Goal: Communication & Community: Answer question/provide support

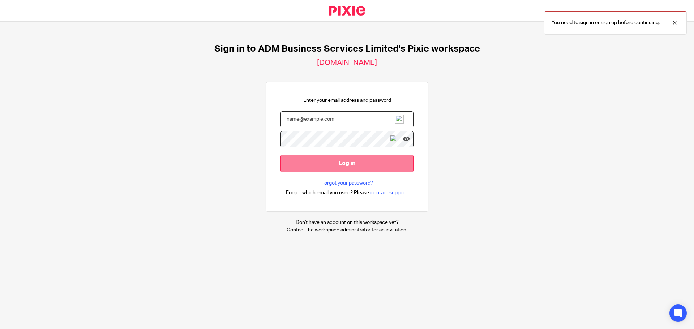
type input "[PERSON_NAME][EMAIL_ADDRESS][DOMAIN_NAME]"
click at [336, 162] on input "Log in" at bounding box center [347, 164] width 133 height 18
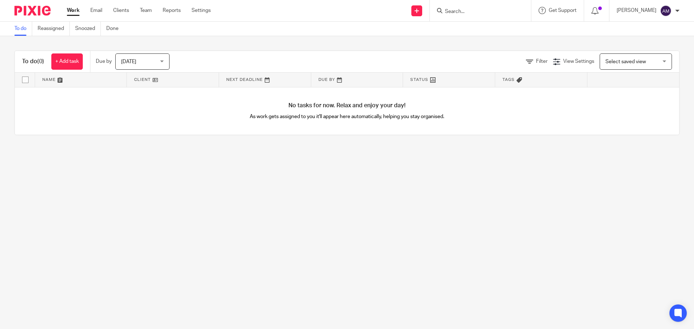
click at [471, 10] on input "Search" at bounding box center [476, 12] width 65 height 7
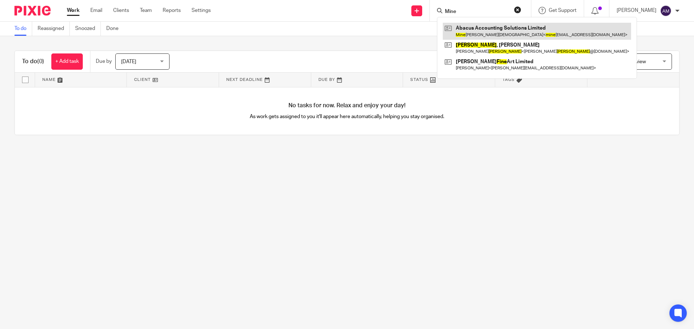
type input "Mine"
click at [490, 33] on link at bounding box center [537, 31] width 188 height 17
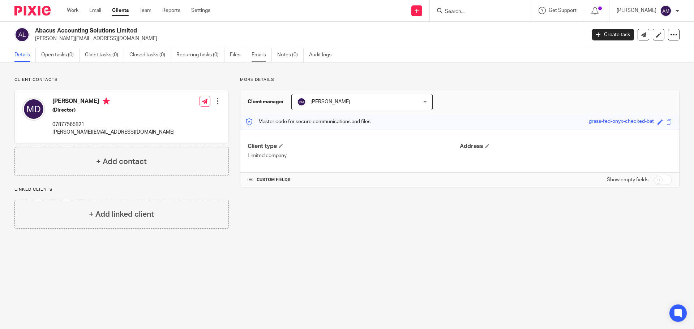
click at [261, 56] on link "Emails" at bounding box center [262, 55] width 20 height 14
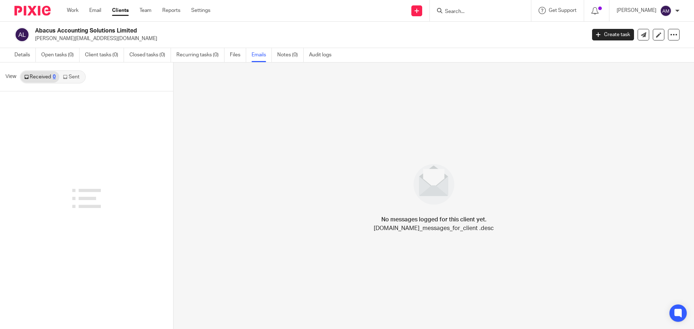
click at [74, 77] on link "Sent" at bounding box center [71, 77] width 25 height 12
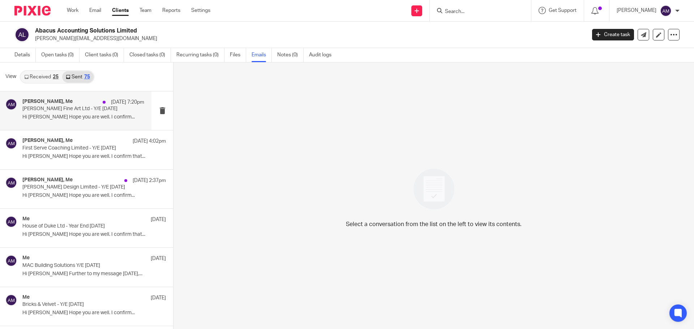
click at [63, 106] on p "Sarah Reynolds Fine Art Ltd - Y/E 30/11/2024" at bounding box center [71, 109] width 98 height 6
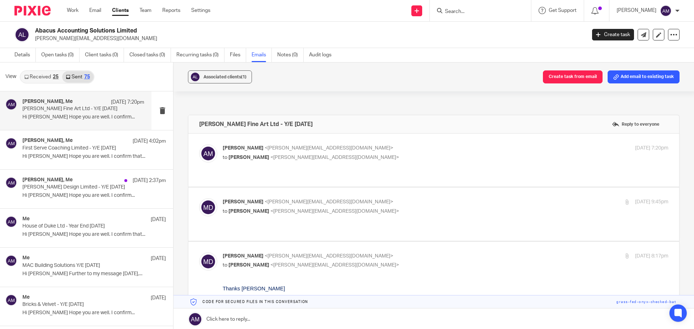
click at [364, 155] on p "to Minesh Davda <minesh@abacusas.co.uk>" at bounding box center [371, 158] width 297 height 8
checkbox input "true"
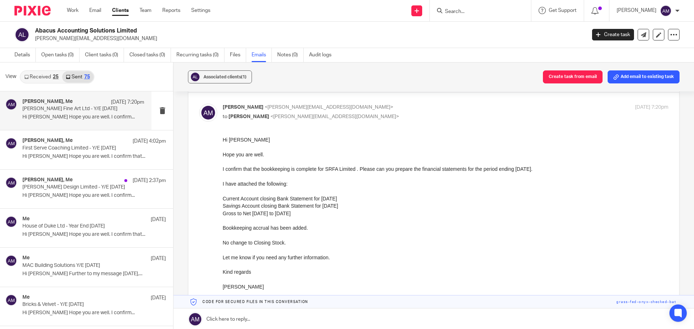
scroll to position [72, 0]
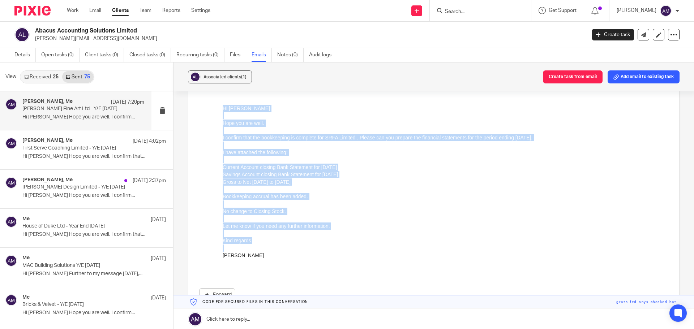
drag, startPoint x: 223, startPoint y: 110, endPoint x: 254, endPoint y: 264, distance: 156.7
click at [254, 264] on div "Hi Minesh Hope you are well. I confirm that the bookkeeping is complete for SRF…" at bounding box center [446, 189] width 446 height 169
copy div "Hi Minesh Hope you are well. I confirm that the bookkeeping is complete for SRF…"
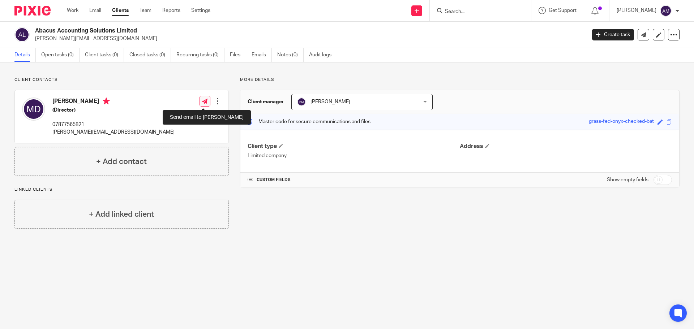
click at [204, 101] on icon at bounding box center [204, 101] width 5 height 5
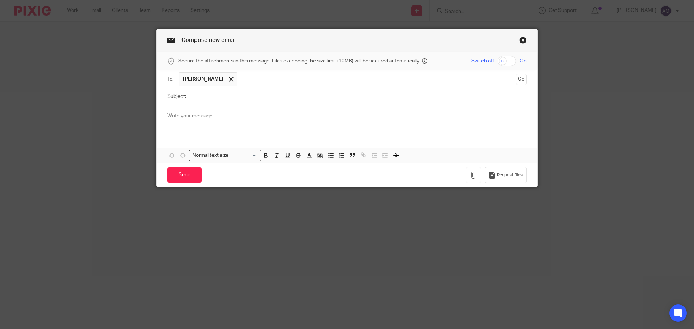
click at [167, 114] on p at bounding box center [346, 115] width 359 height 7
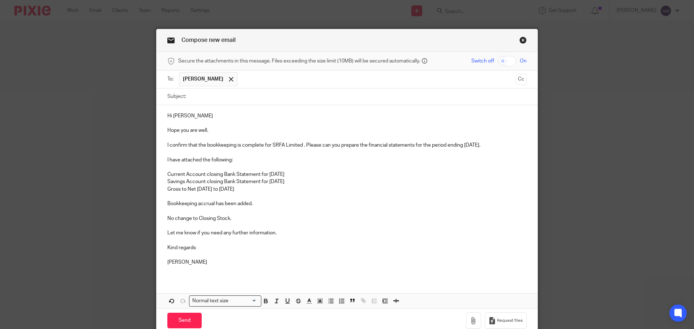
click at [501, 62] on input "checkbox" at bounding box center [507, 61] width 18 height 10
checkbox input "true"
click at [203, 97] on input "Subject:" at bounding box center [358, 97] width 337 height 16
type input "Hometeam Mortgages Ltd - Y/E 31/03/2025"
click at [282, 144] on p "I confirm that the bookkeeping is complete for SRFA Limited . Please can you pr…" at bounding box center [346, 145] width 359 height 7
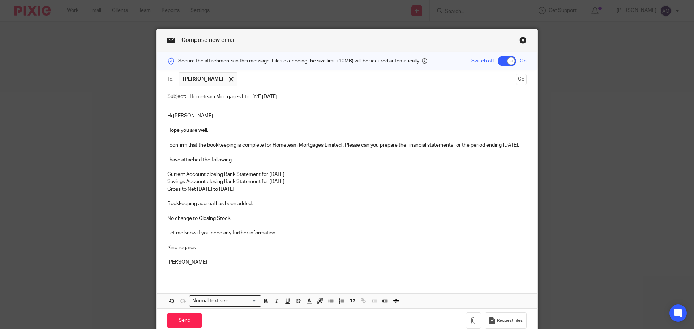
click at [504, 146] on p "I confirm that the bookkeeping is complete for Hometeam Mortgages Limited . Ple…" at bounding box center [346, 145] width 359 height 7
click at [272, 178] on p "Current Account closing Bank Statement for 30/11/2024" at bounding box center [346, 174] width 359 height 7
drag, startPoint x: 183, startPoint y: 191, endPoint x: 187, endPoint y: 191, distance: 4.0
click at [183, 186] on p "Savings Account closing Bank Statement for 30/11/2024" at bounding box center [346, 181] width 359 height 7
click at [283, 186] on p "Savings No1 Account closing Bank Statement for 30/11/2024" at bounding box center [346, 181] width 359 height 7
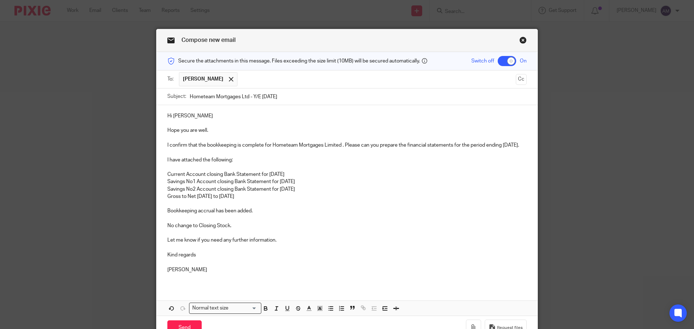
click at [208, 200] on p "Gross to Net 01/12/2023 to 30/11/2024" at bounding box center [346, 196] width 359 height 7
click at [221, 200] on p "Gross to Net 01/04/2023 to 30/11/2024" at bounding box center [346, 196] width 359 height 7
click at [241, 200] on p "Gross to Net 01/04/2024 to 30/11/2024" at bounding box center [346, 196] width 359 height 7
click at [257, 200] on p "Gross to Net 01/04/2024 to 30/03/2024" at bounding box center [346, 196] width 359 height 7
click at [234, 200] on p "Gross to Net 01/04/2024 to 30/03/2025" at bounding box center [346, 196] width 359 height 7
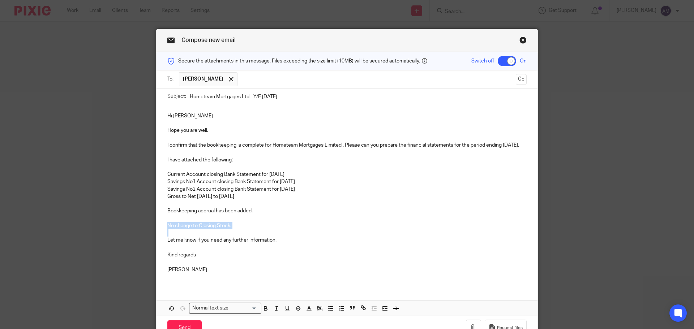
drag, startPoint x: 163, startPoint y: 234, endPoint x: 247, endPoint y: 238, distance: 84.8
click at [247, 238] on div "Hi Minesh Hope you are well. I confirm that the bookkeeping is complete for Hom…" at bounding box center [347, 195] width 381 height 181
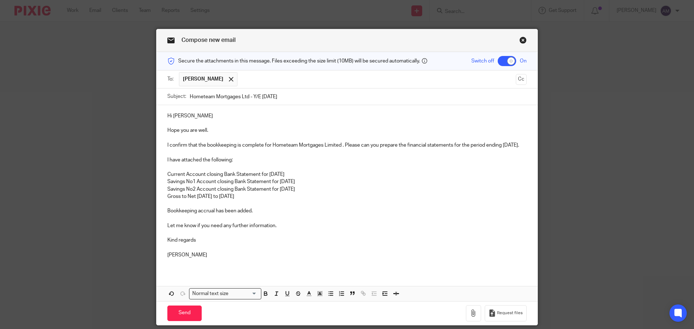
scroll to position [33, 0]
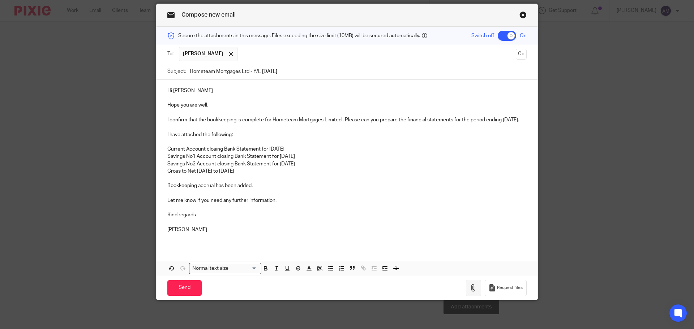
click at [472, 287] on icon "button" at bounding box center [473, 288] width 7 height 7
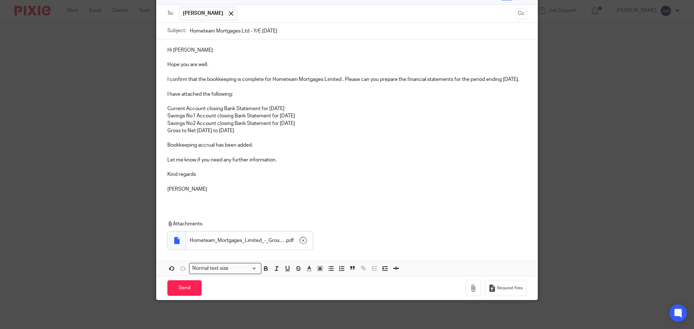
scroll to position [73, 0]
click at [472, 288] on icon "button" at bounding box center [473, 288] width 7 height 7
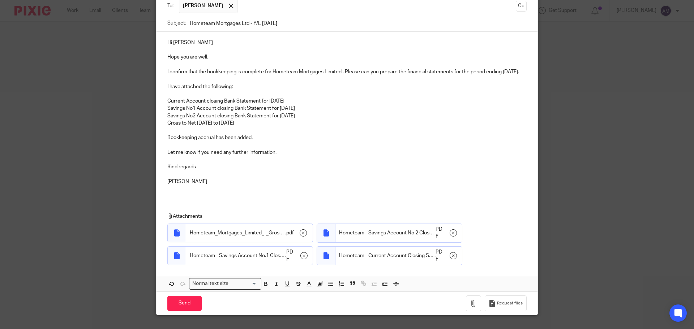
click at [68, 154] on div "Compose new email Secure the attachments in this message. Files exceeding the s…" at bounding box center [347, 164] width 694 height 329
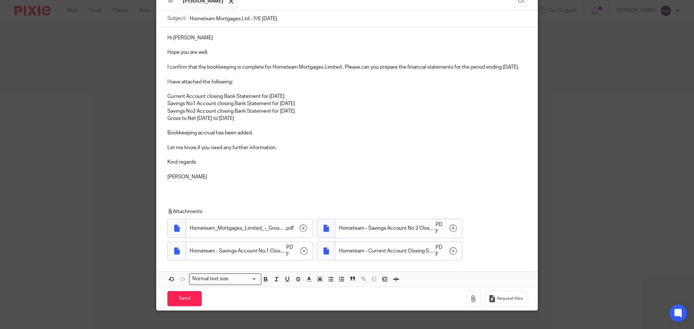
scroll to position [96, 0]
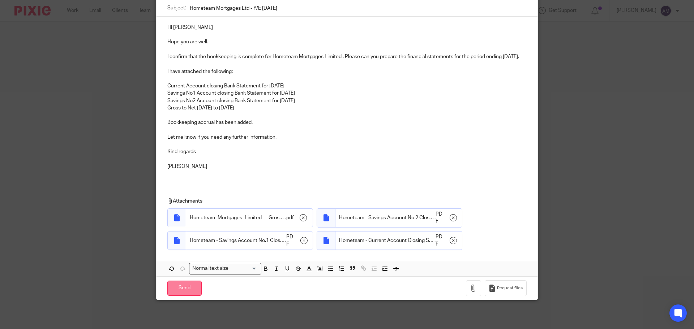
click at [180, 287] on input "Send" at bounding box center [184, 289] width 34 height 16
